Goal: Information Seeking & Learning: Check status

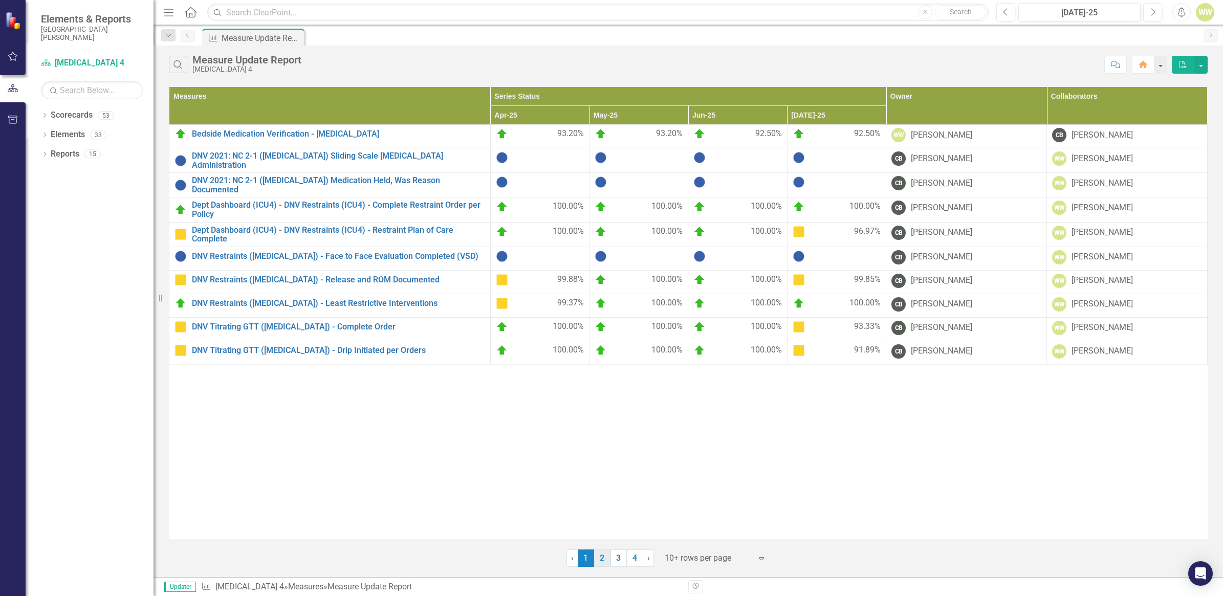
click at [599, 560] on link "2" at bounding box center [602, 558] width 16 height 17
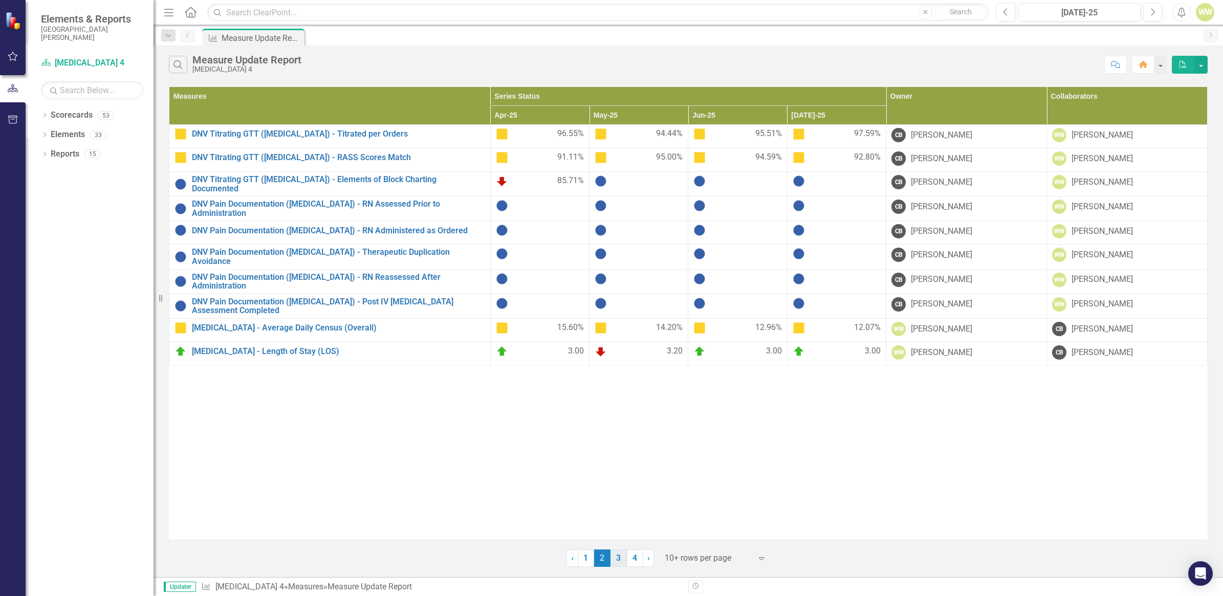
click at [613, 560] on link "3" at bounding box center [619, 558] width 16 height 17
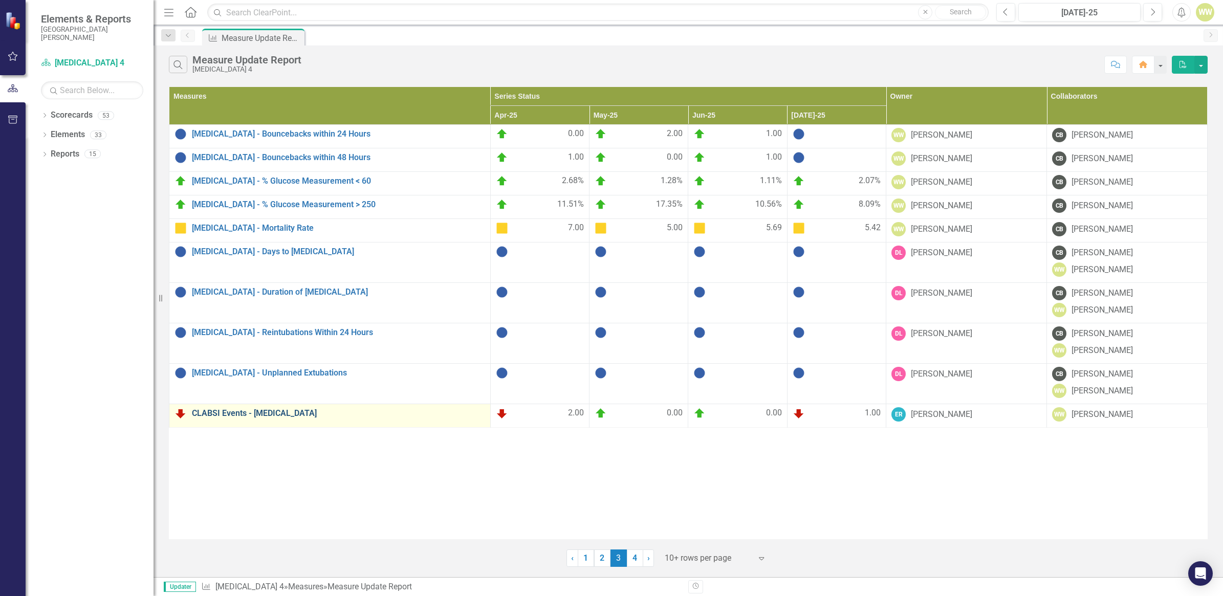
click at [240, 417] on link "CLABSI Events - [MEDICAL_DATA]" at bounding box center [338, 413] width 293 height 9
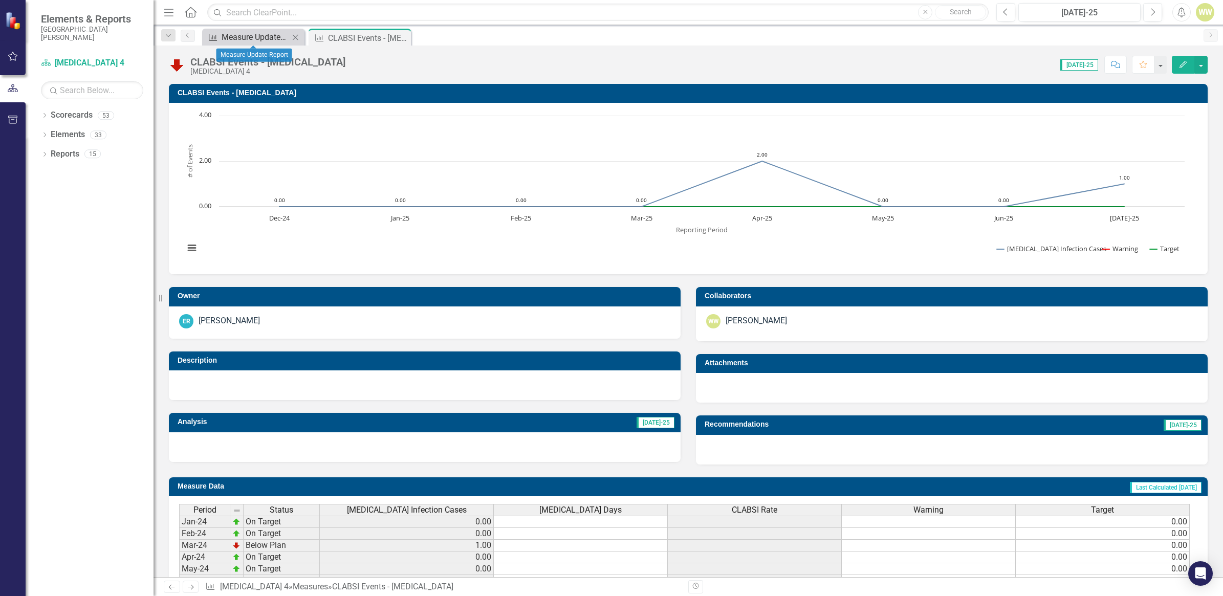
click at [246, 34] on div "Measure Update Report" at bounding box center [256, 37] width 68 height 13
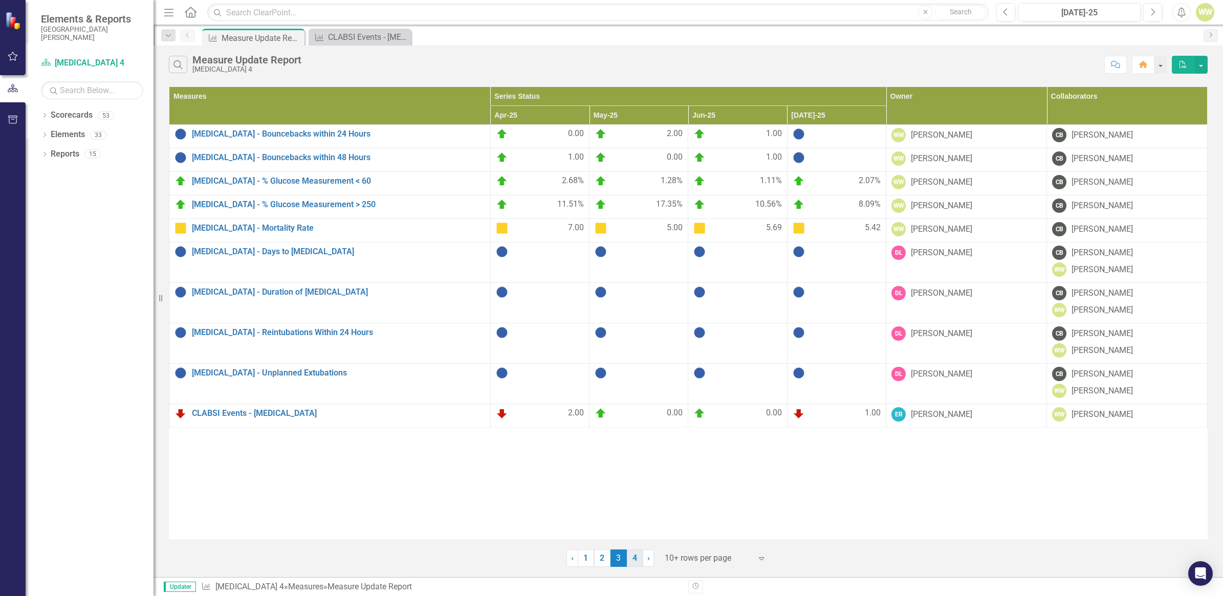
click at [633, 560] on link "4" at bounding box center [635, 558] width 16 height 17
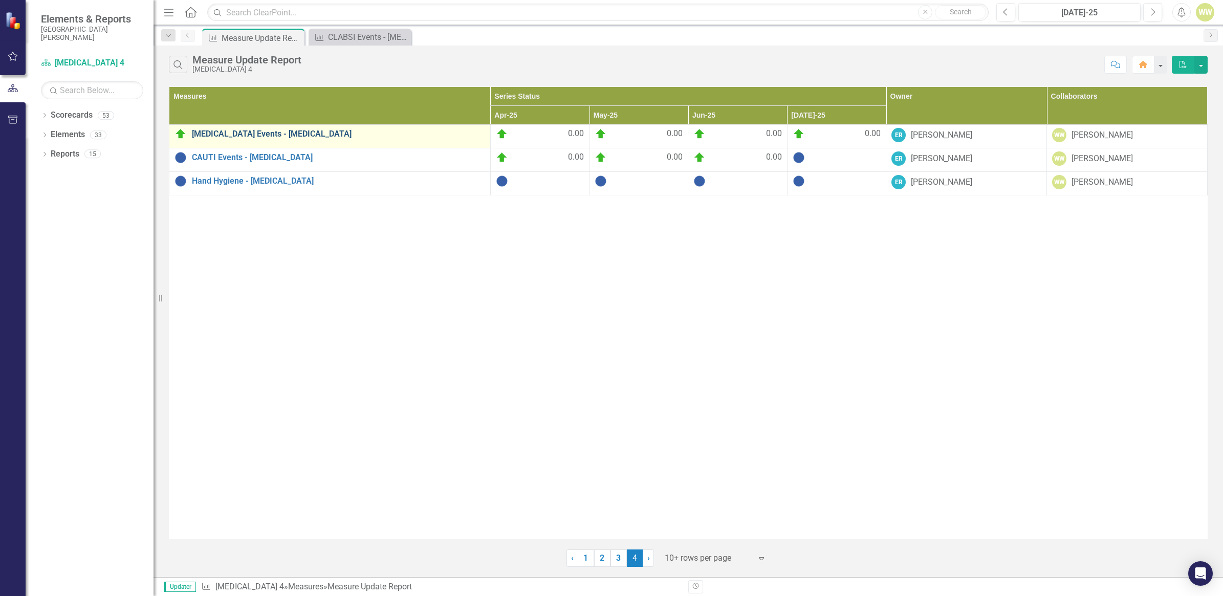
click at [218, 135] on link "[MEDICAL_DATA] Events - [MEDICAL_DATA]" at bounding box center [338, 134] width 293 height 9
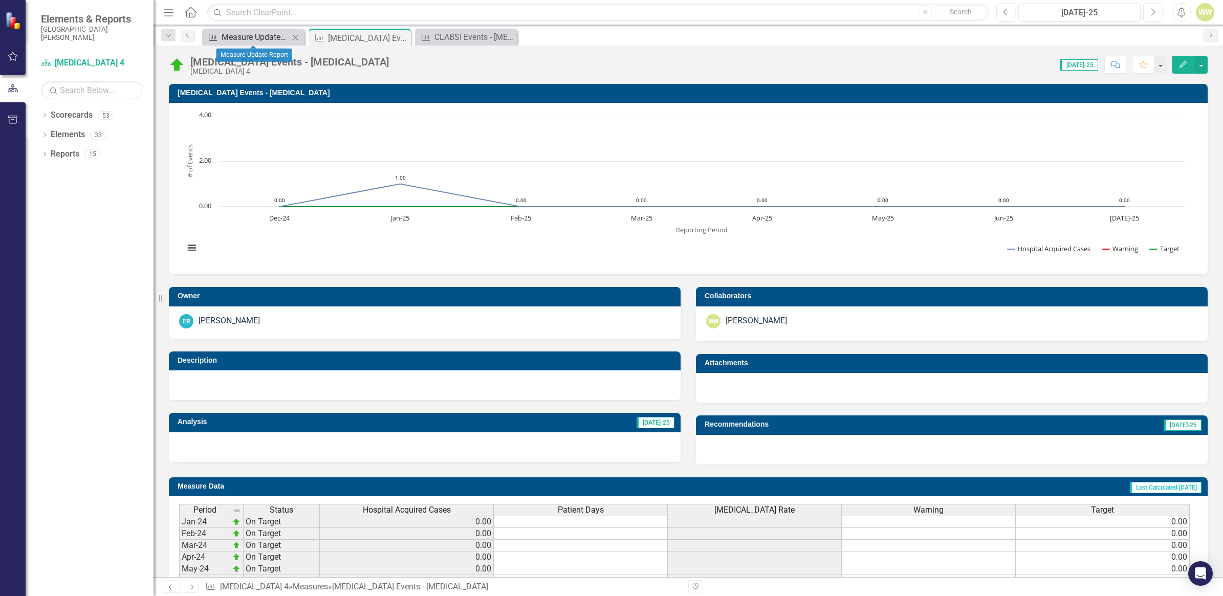
click at [264, 37] on div "Measure Update Report" at bounding box center [256, 37] width 68 height 13
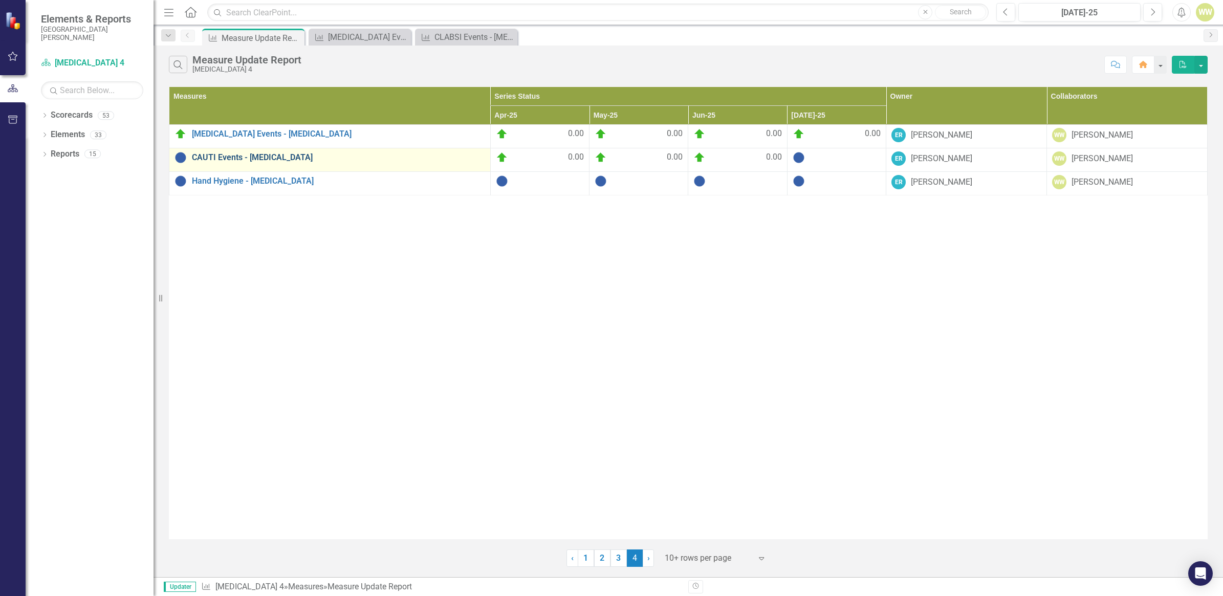
click at [238, 157] on link "CAUTI Events - [MEDICAL_DATA]" at bounding box center [338, 157] width 293 height 9
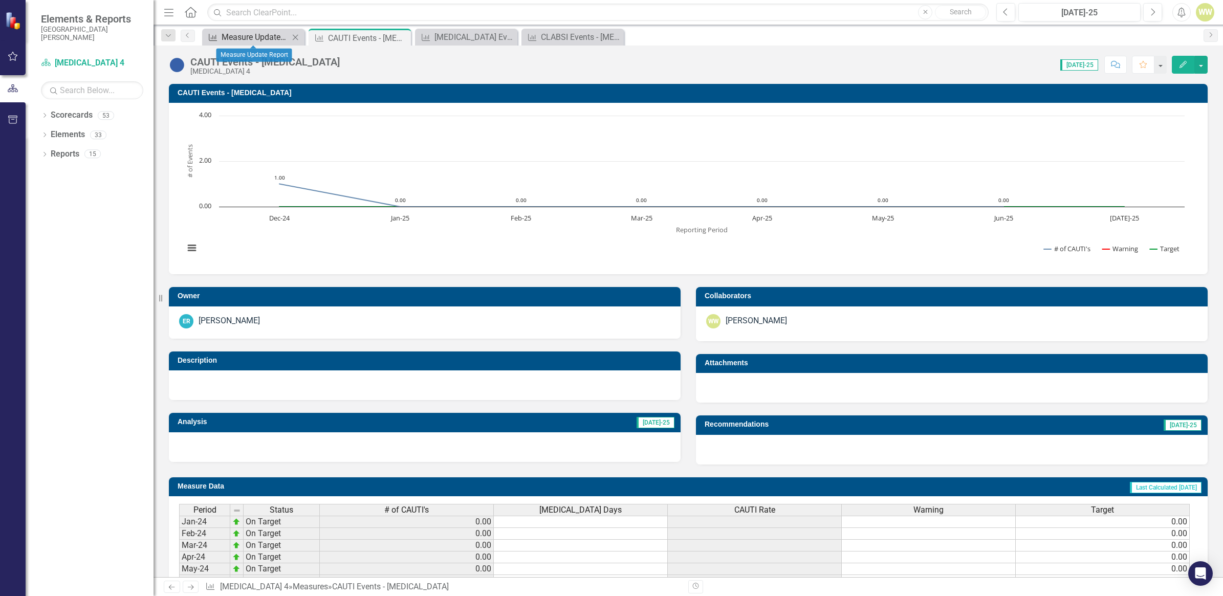
click at [257, 37] on div "Measure Update Report" at bounding box center [256, 37] width 68 height 13
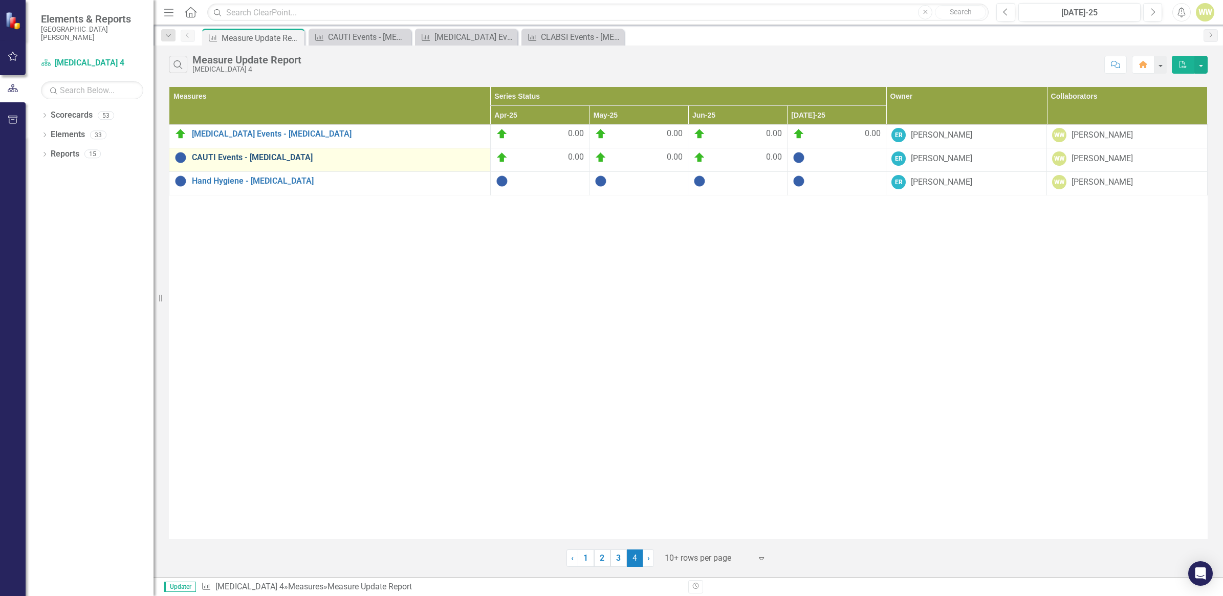
click at [218, 155] on link "CAUTI Events - [MEDICAL_DATA]" at bounding box center [338, 157] width 293 height 9
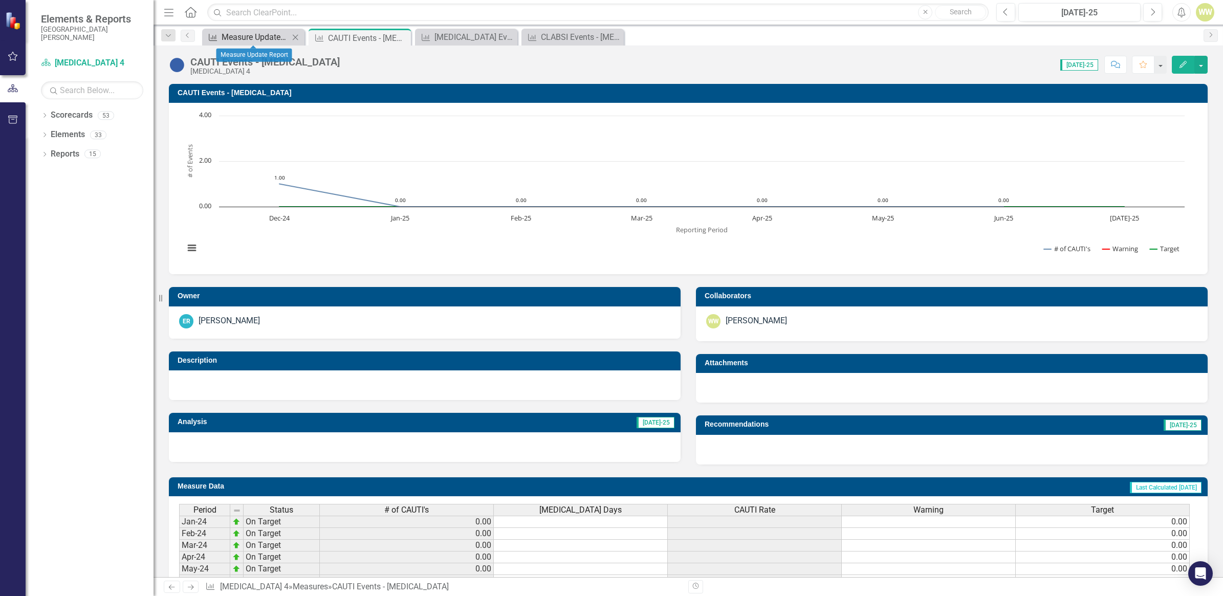
click at [264, 34] on div "Measure Update Report" at bounding box center [256, 37] width 68 height 13
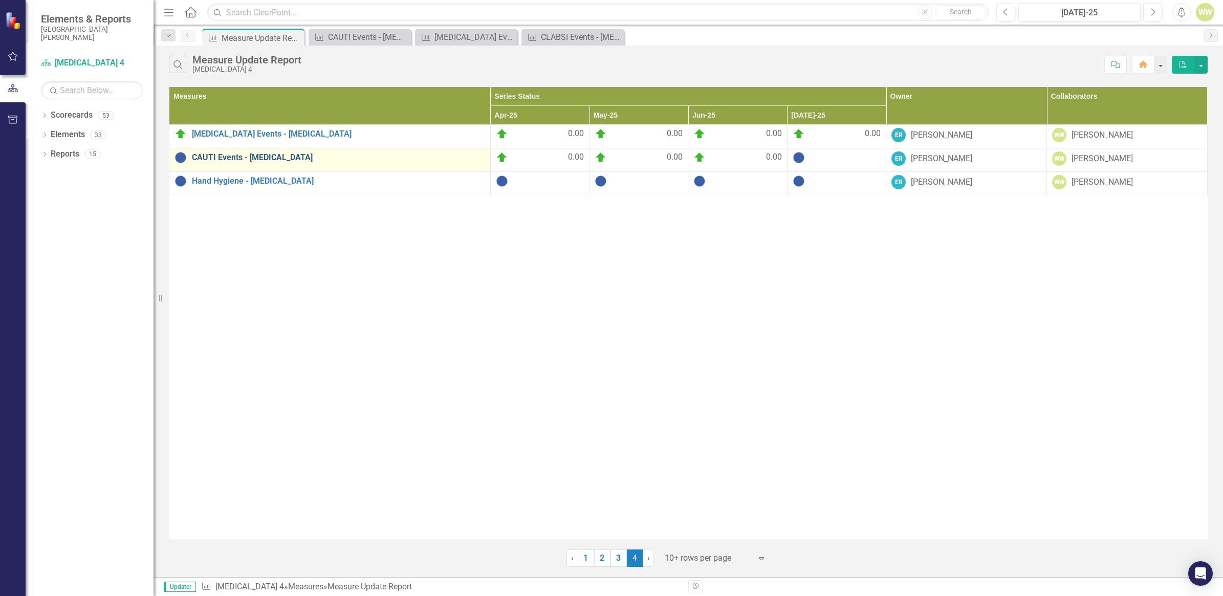
click at [238, 157] on link "CAUTI Events - [MEDICAL_DATA]" at bounding box center [338, 157] width 293 height 9
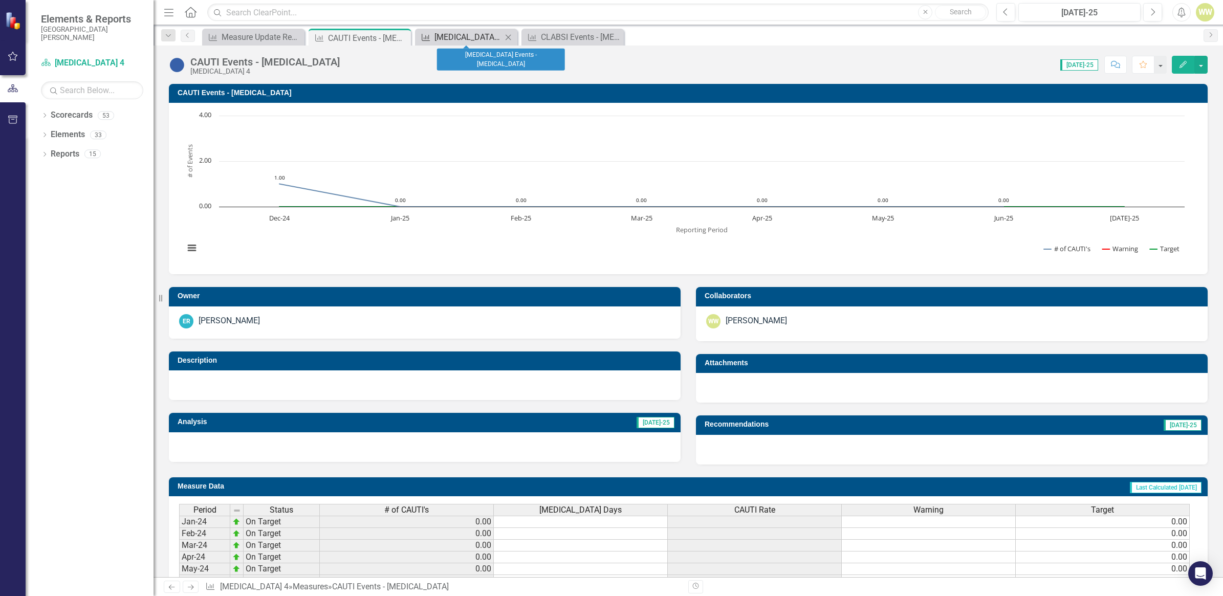
click at [471, 39] on div "[MEDICAL_DATA] Events - [MEDICAL_DATA]" at bounding box center [469, 37] width 68 height 13
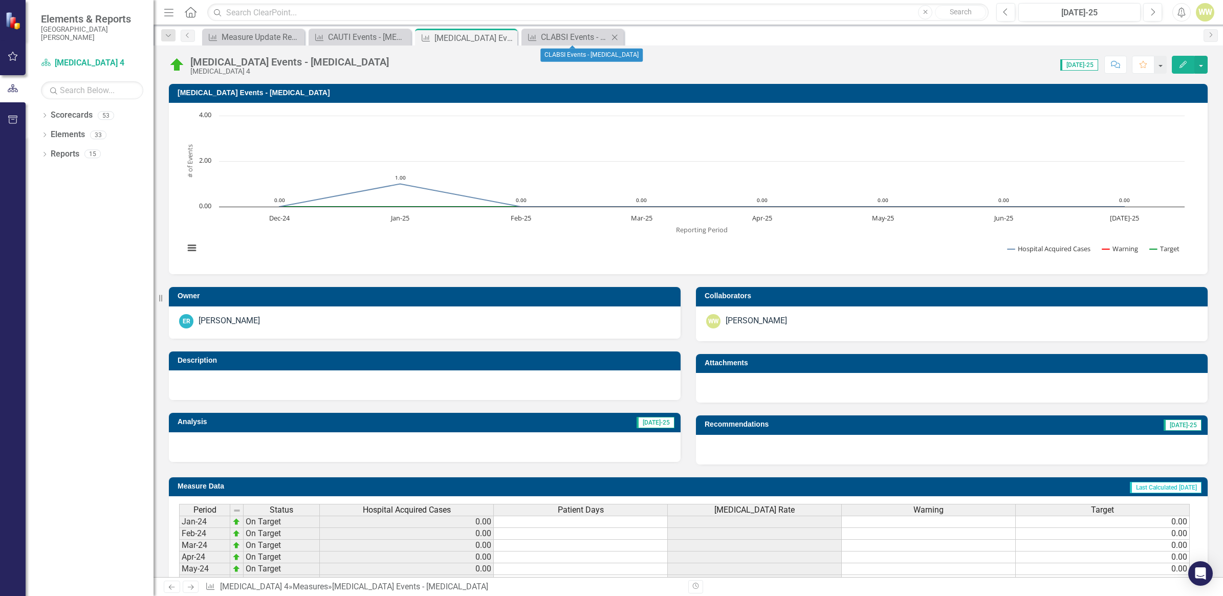
click at [615, 37] on icon "Close" at bounding box center [615, 37] width 10 height 8
click at [509, 38] on icon "Close" at bounding box center [508, 38] width 10 height 8
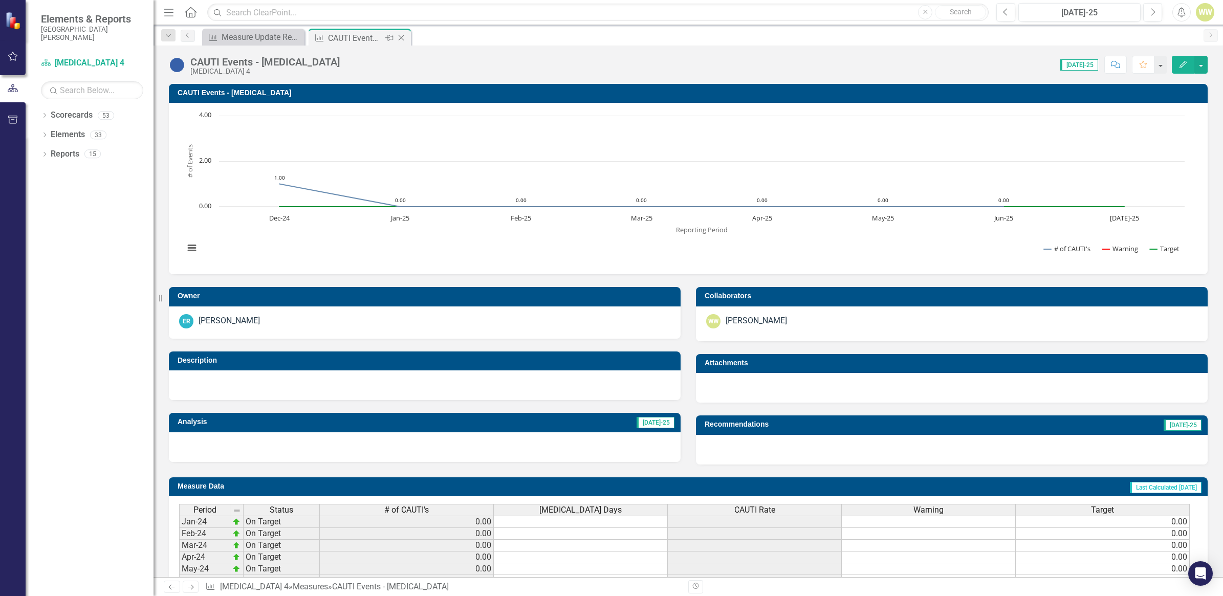
click at [402, 36] on icon "Close" at bounding box center [401, 38] width 10 height 8
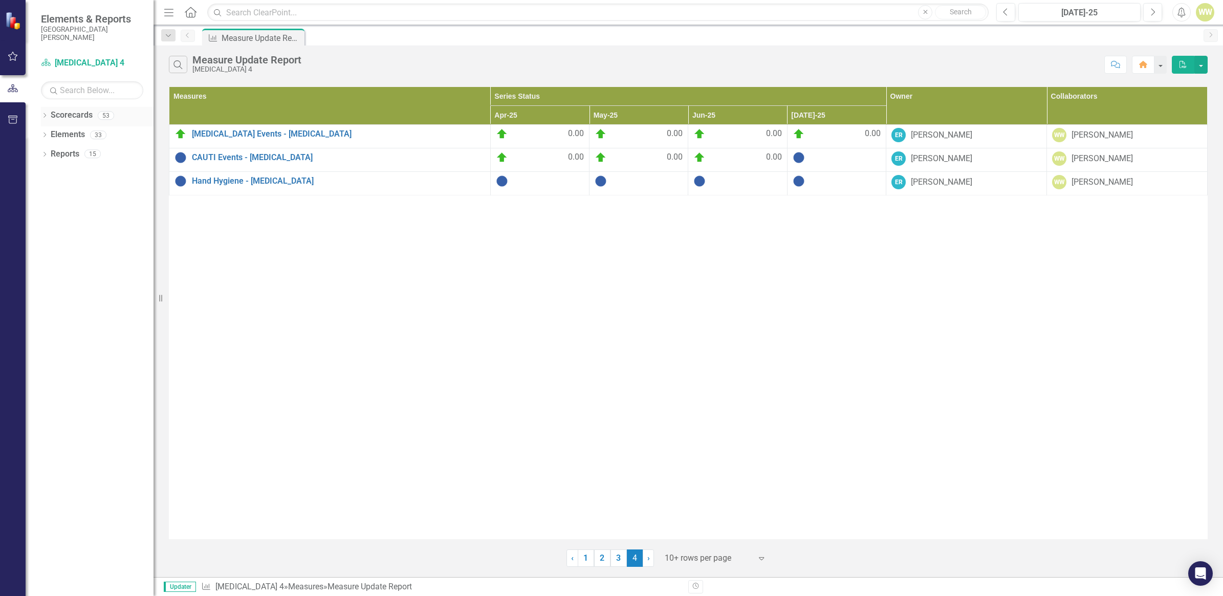
click at [44, 114] on icon "Dropdown" at bounding box center [44, 117] width 7 height 6
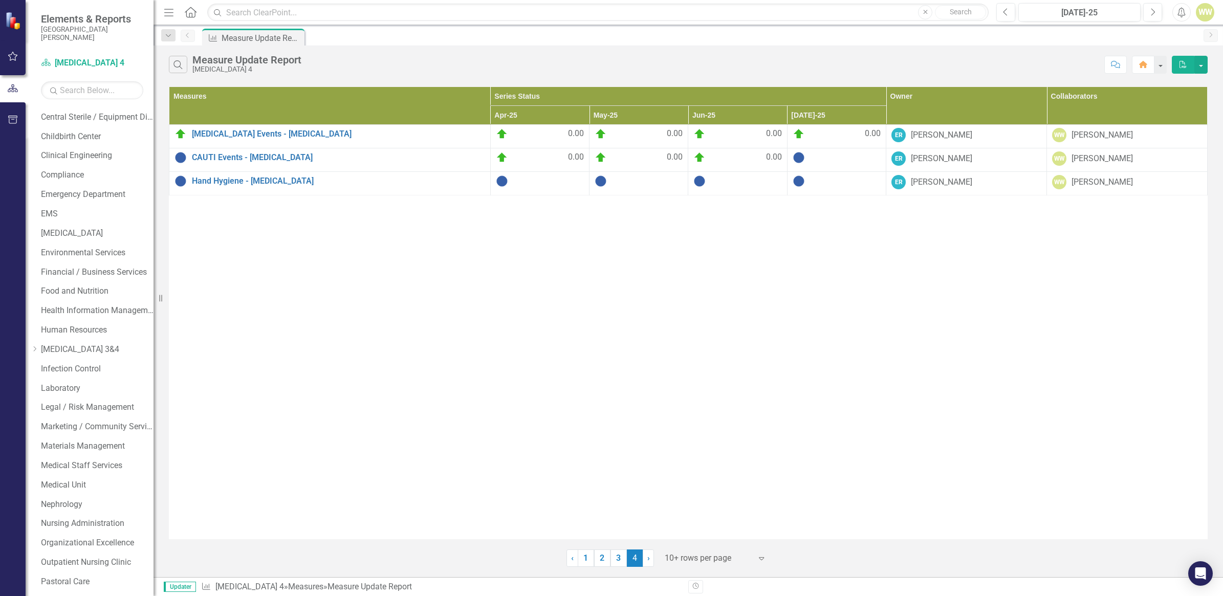
scroll to position [320, 0]
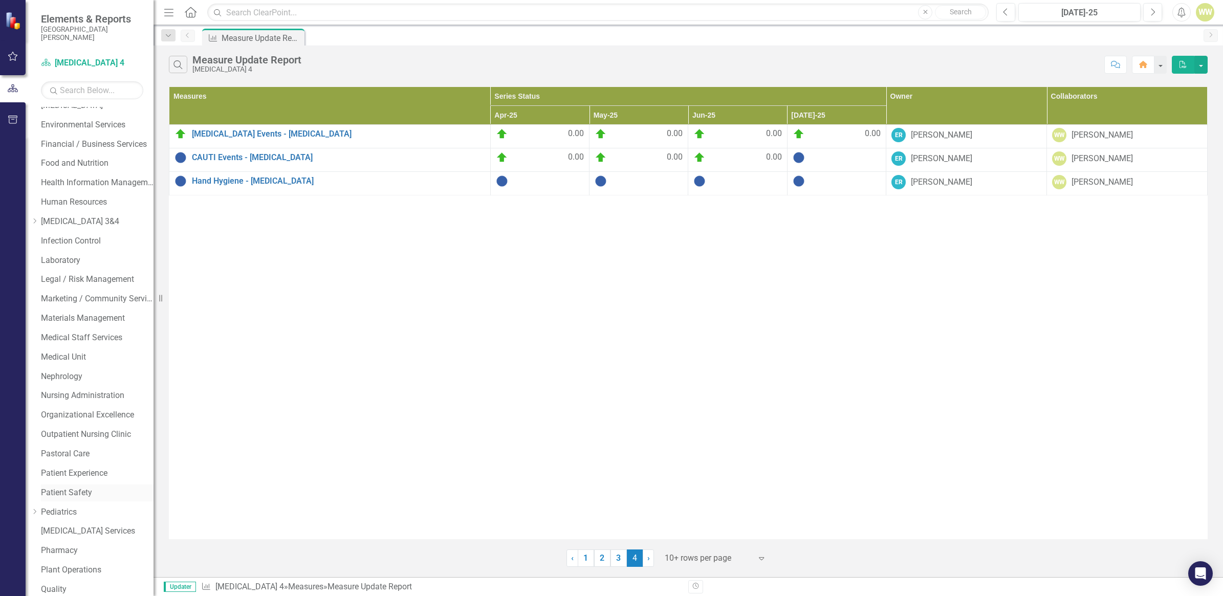
click at [96, 489] on link "Patient Safety" at bounding box center [97, 493] width 113 height 12
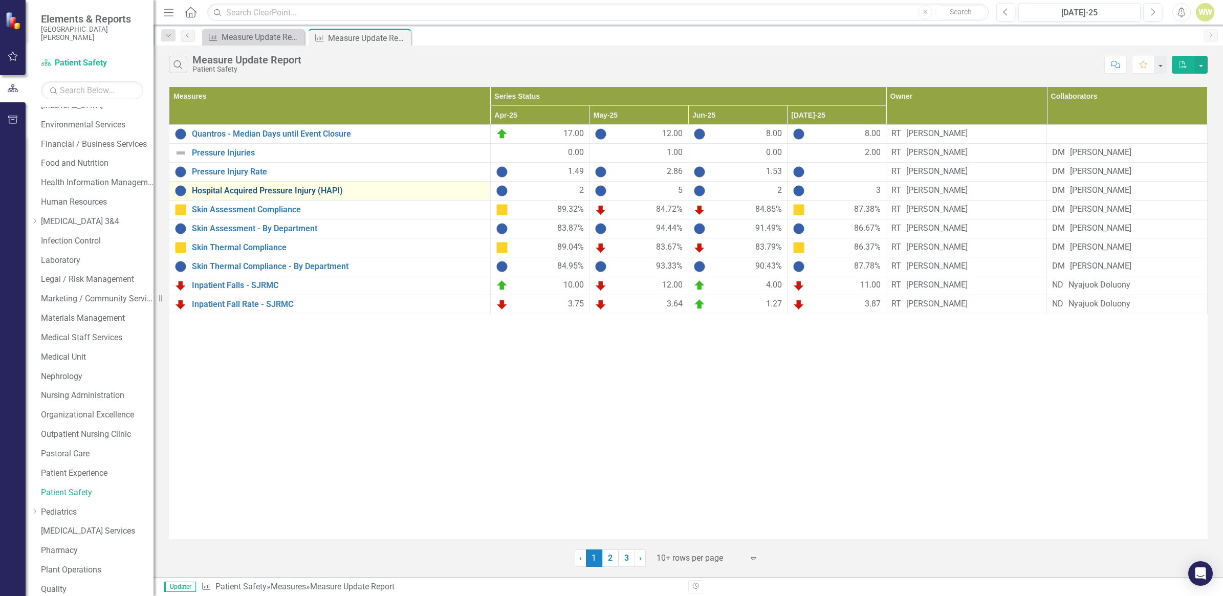
click at [288, 196] on link "Hospital Acquired Pressure Injury (HAPI)" at bounding box center [338, 190] width 293 height 9
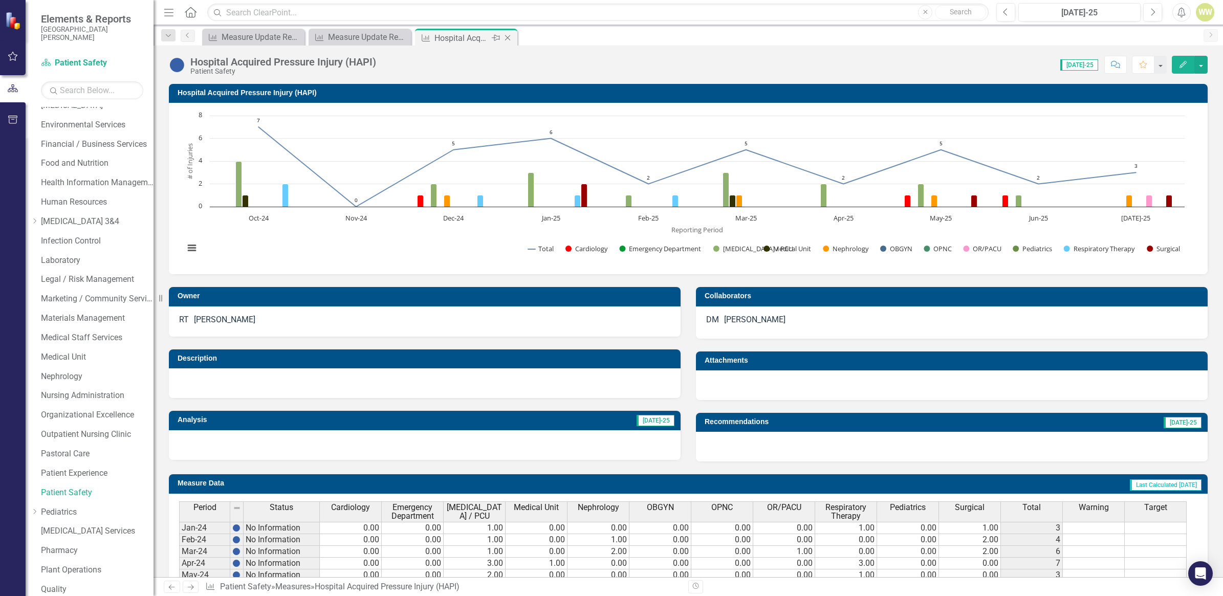
click at [507, 35] on icon "Close" at bounding box center [508, 38] width 10 height 8
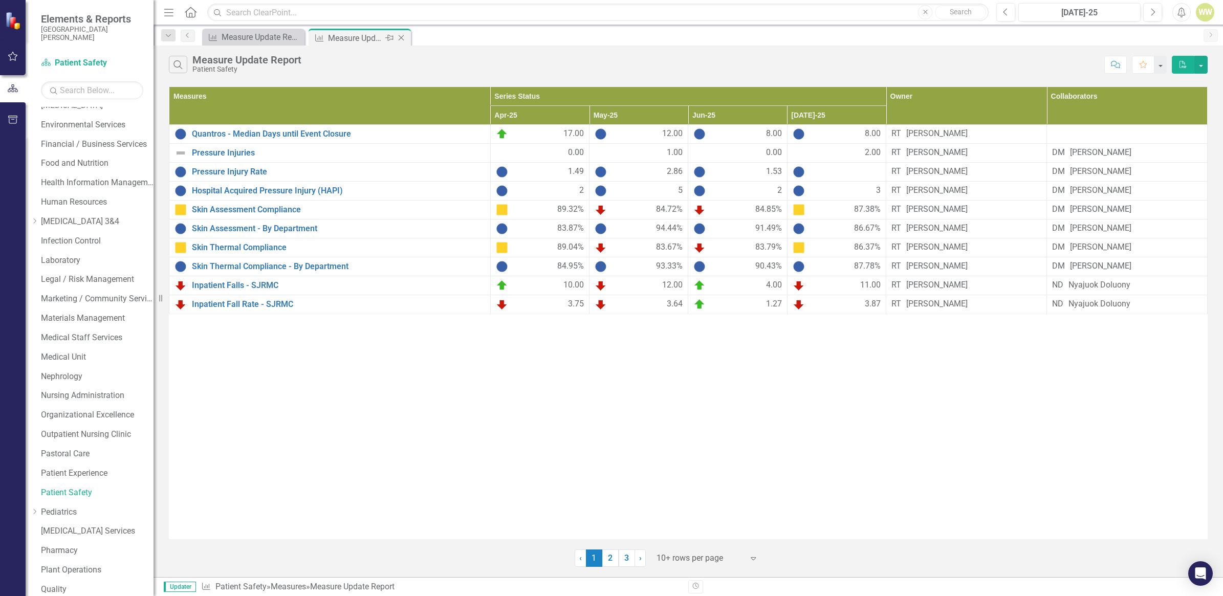
click at [400, 37] on icon "Close" at bounding box center [401, 38] width 10 height 8
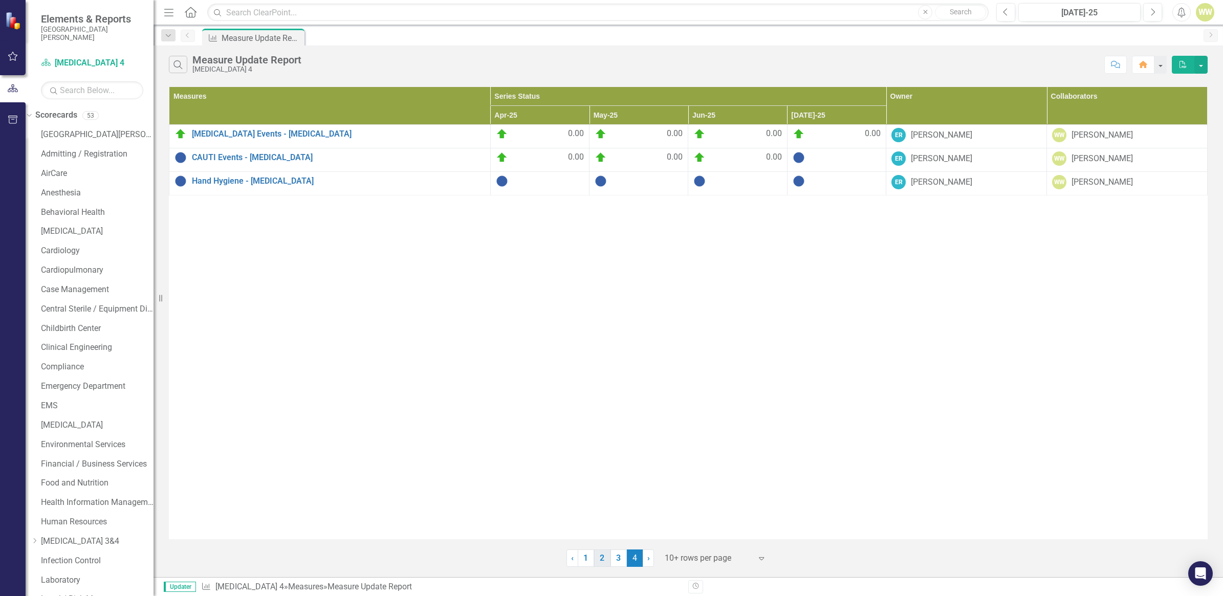
click at [600, 559] on link "2" at bounding box center [602, 558] width 16 height 17
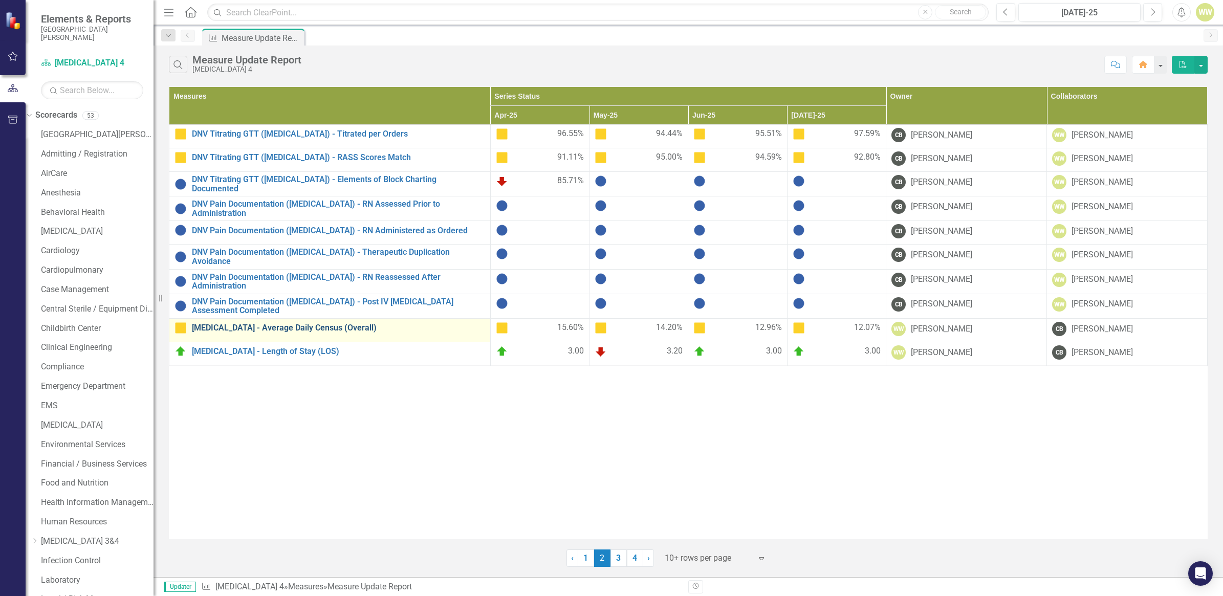
click at [270, 327] on link "[MEDICAL_DATA] - Average Daily Census (Overall)" at bounding box center [338, 327] width 293 height 9
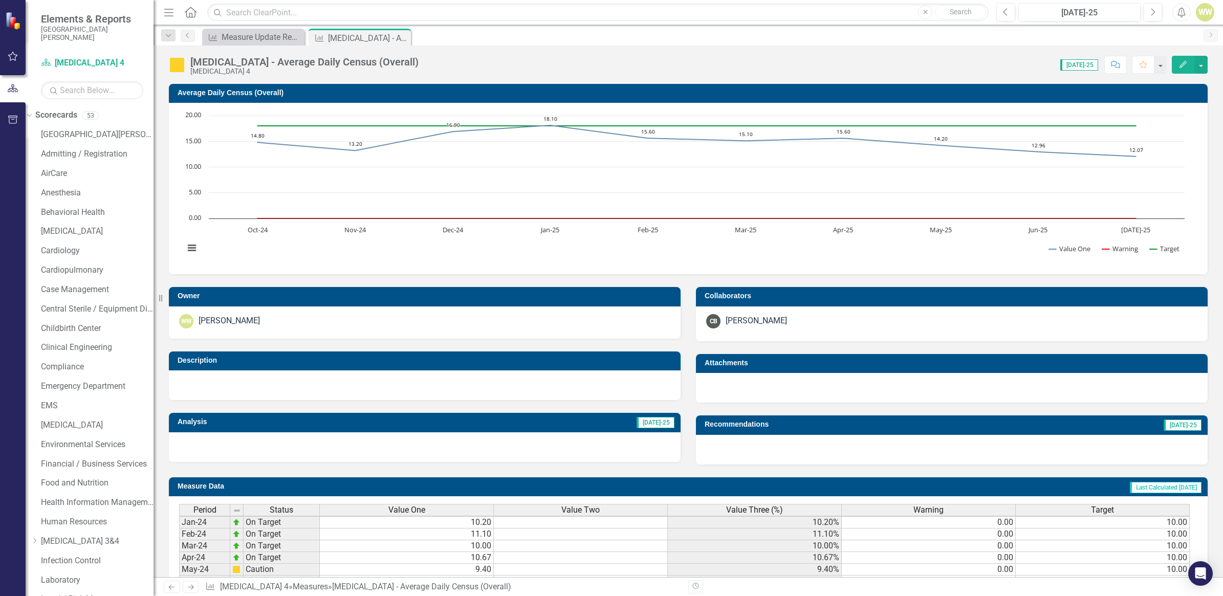
click at [1202, 11] on div "WW" at bounding box center [1205, 12] width 18 height 18
click at [1168, 132] on link "Logout Log Out" at bounding box center [1173, 129] width 81 height 19
